Goal: Information Seeking & Learning: Learn about a topic

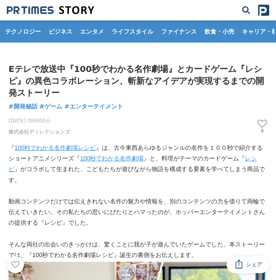
drag, startPoint x: 13, startPoint y: 70, endPoint x: 139, endPoint y: 133, distance: 141.5
click at [139, 133] on div "Eテレで放送中『100秒でわかる名作劇場』とカードゲーム『レシピ』の異色コラボレーション、斬新なアイデアが実現するまでの開発ストーリー 開発秘話 #開発秘話 …" at bounding box center [138, 99] width 272 height 73
drag, startPoint x: 139, startPoint y: 133, endPoint x: 114, endPoint y: 139, distance: 25.7
drag, startPoint x: 116, startPoint y: 134, endPoint x: 9, endPoint y: 71, distance: 124.2
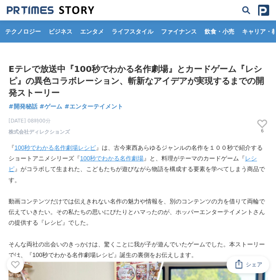
click at [9, 71] on div "Eテレで放送中『100秒でわかる名作劇場』とカードゲーム『レシピ』の異色コラボレーション、斬新なアイデアが実現するまでの開発ストーリー 開発秘話 #開発秘話 …" at bounding box center [138, 99] width 272 height 73
copy div "Eテレで放送中『100秒でわかる名作劇場』とカードゲーム『レシピ』の異色コラボレーション、斬新なアイデアが実現するまでの開発ストーリー 開発秘話 #開発秘話 …"
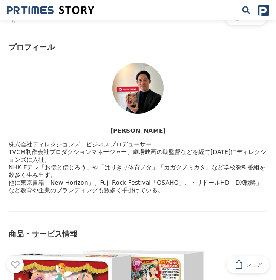
scroll to position [2721, 0]
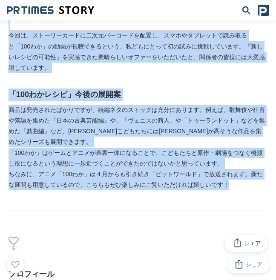
drag, startPoint x: 4, startPoint y: 145, endPoint x: 226, endPoint y: 223, distance: 235.3
copy div "『 798loremipsumdo 』s、ametconsectetura736elitseddoeiusmodt『 445incididun 』u、labo…"
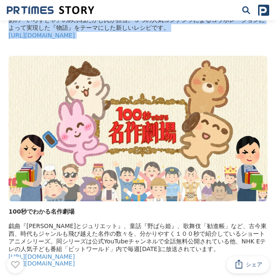
scroll to position [3628, 0]
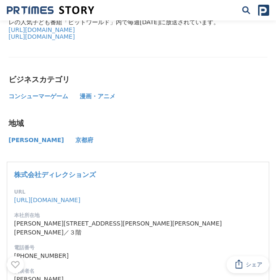
drag, startPoint x: 9, startPoint y: 82, endPoint x: 88, endPoint y: 96, distance: 80.7
copy div "loremi dolo sitametconse　adipiscinge SEDDoeiusmodtemporinc、utlaboreetdol5074mag…"
